Goal: Task Accomplishment & Management: Use online tool/utility

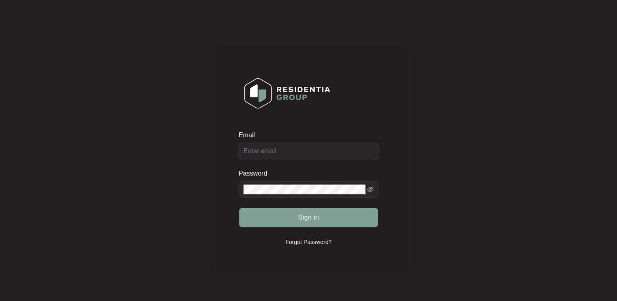
type input "[EMAIL_ADDRESS][DOMAIN_NAME]"
click at [309, 223] on div "Sign in" at bounding box center [309, 217] width 140 height 20
click at [306, 215] on span "Sign in" at bounding box center [308, 217] width 21 height 10
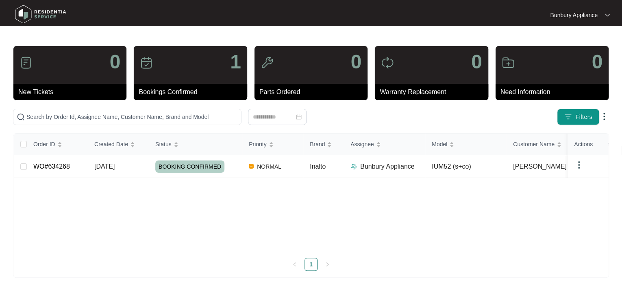
click at [314, 75] on div "0" at bounding box center [311, 65] width 113 height 38
click at [25, 13] on img at bounding box center [40, 14] width 57 height 24
click at [571, 118] on img "button" at bounding box center [568, 117] width 8 height 8
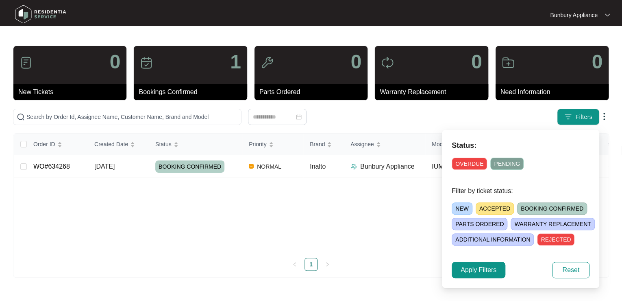
click at [597, 11] on div "Bunbury Appliance" at bounding box center [576, 15] width 52 height 8
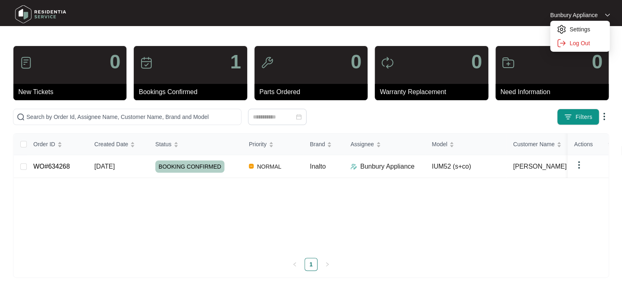
click at [322, 54] on div "0" at bounding box center [311, 65] width 113 height 38
drag, startPoint x: 277, startPoint y: 11, endPoint x: 267, endPoint y: 17, distance: 10.9
click at [272, 15] on div at bounding box center [311, 15] width 296 height 24
click at [83, 120] on input "text" at bounding box center [131, 116] width 211 height 9
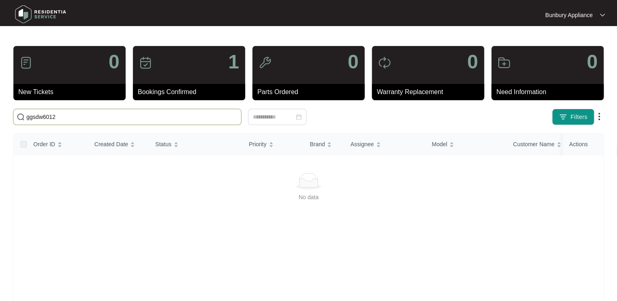
type input "ggsdw6012"
click at [20, 115] on img at bounding box center [21, 117] width 8 height 8
click at [55, 108] on div "0 New Tickets 1 Bookings Confirmed 0 Parts Ordered 0 Warranty Replacement 0 Nee…" at bounding box center [308, 208] width 591 height 324
drag, startPoint x: 56, startPoint y: 116, endPoint x: -2, endPoint y: 116, distance: 57.7
click at [0, 116] on html "Bunbury Appliance Bunbury Ap... 0 New Tickets 1 Bookings Confirmed 0 Parts Orde…" at bounding box center [308, 191] width 617 height 383
